Goal: Check status

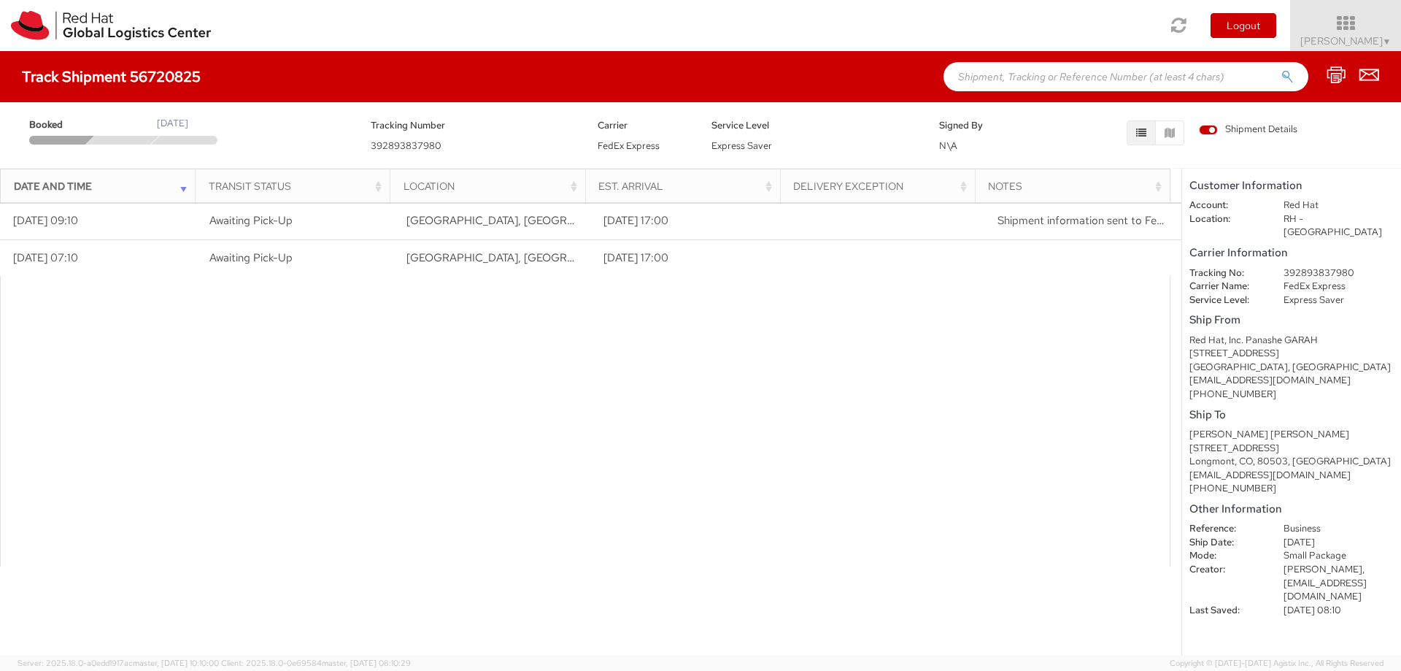
click at [926, 412] on div at bounding box center [585, 421] width 1171 height 291
